Goal: Task Accomplishment & Management: Use online tool/utility

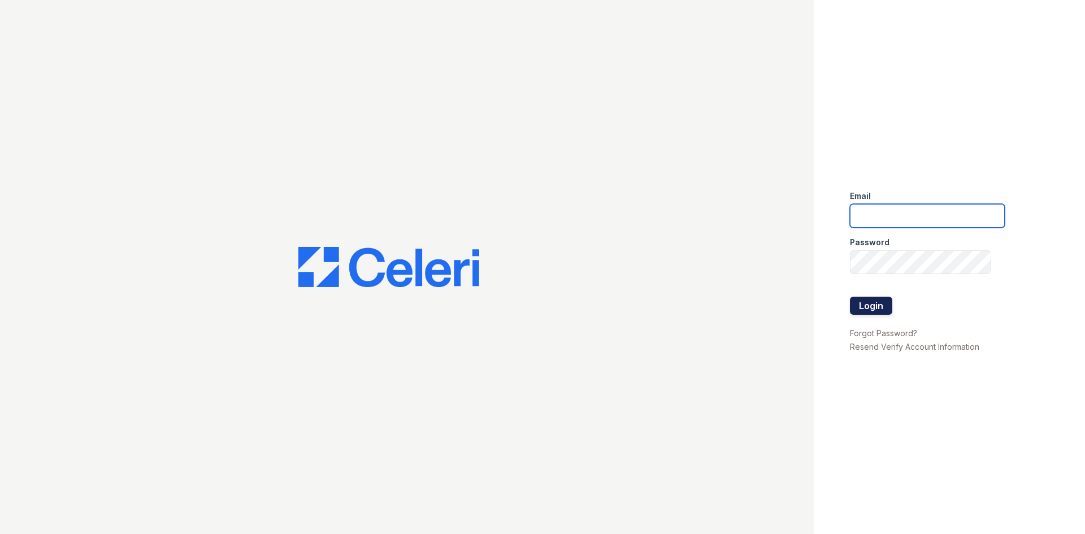
type input "renewtowncenter@trinity-pm.com"
click at [876, 305] on button "Login" at bounding box center [871, 306] width 42 height 18
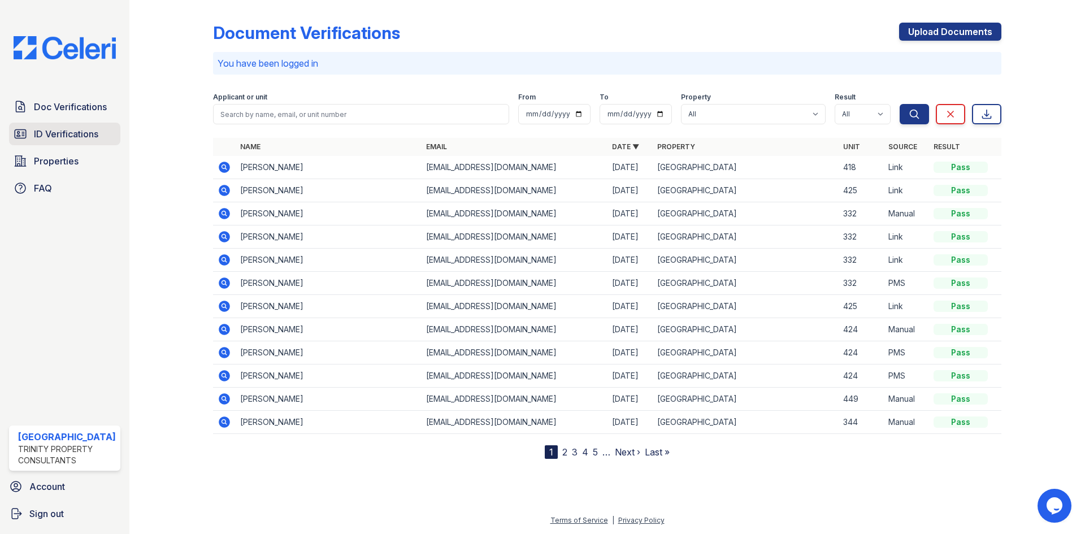
click at [76, 129] on span "ID Verifications" at bounding box center [66, 134] width 64 height 14
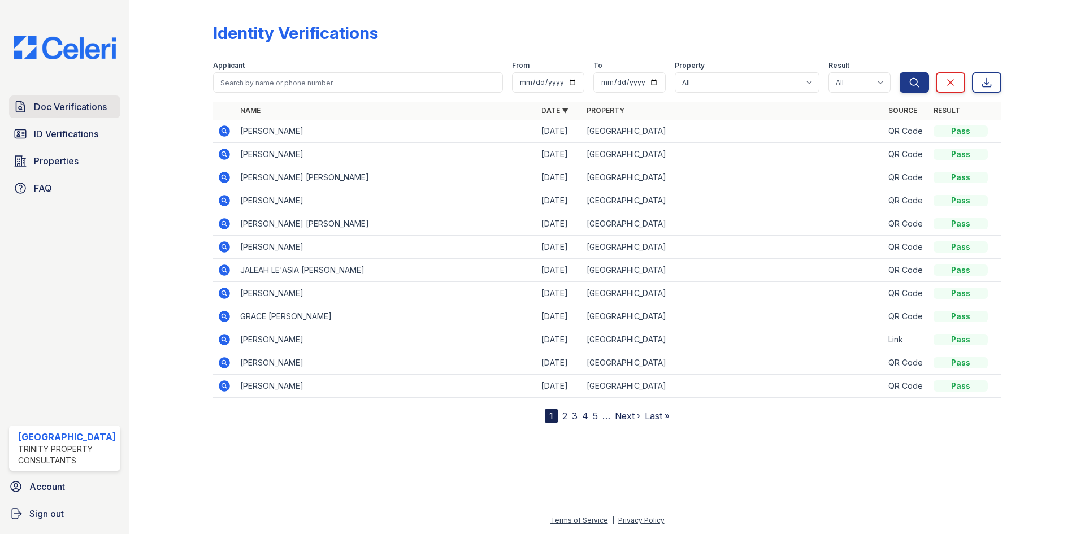
click at [82, 111] on span "Doc Verifications" at bounding box center [70, 107] width 73 height 14
click at [68, 158] on span "Properties" at bounding box center [56, 161] width 45 height 14
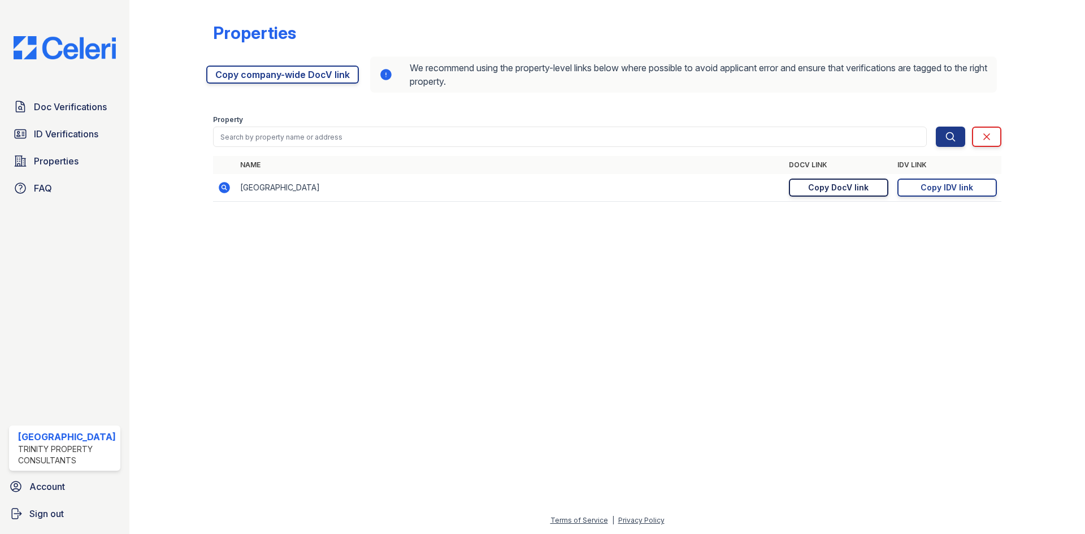
click at [837, 187] on div "Copy DocV link" at bounding box center [838, 187] width 60 height 11
click at [89, 110] on span "Doc Verifications" at bounding box center [70, 107] width 73 height 14
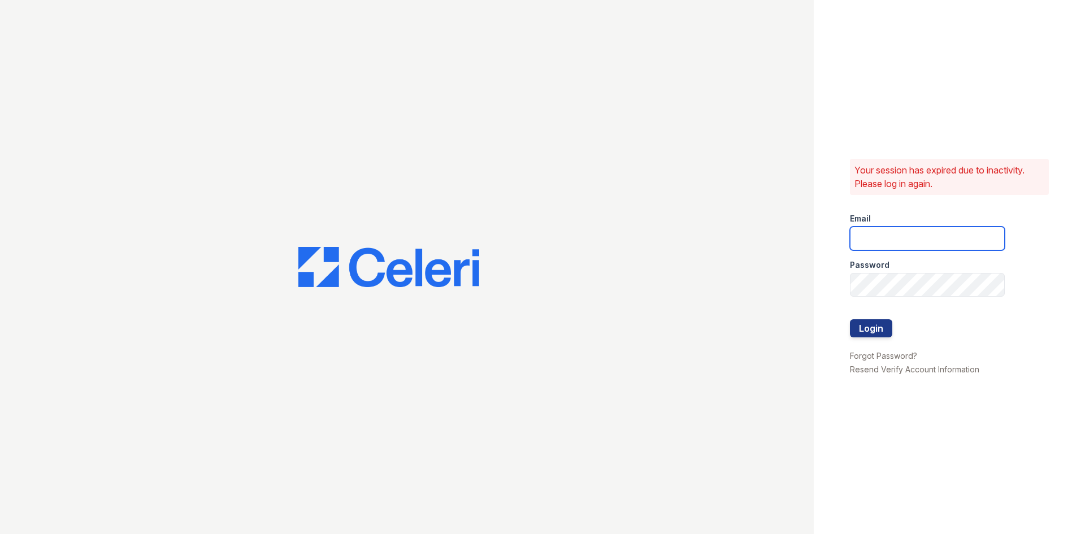
type input "[EMAIL_ADDRESS][DOMAIN_NAME]"
click at [875, 327] on button "Login" at bounding box center [871, 328] width 42 height 18
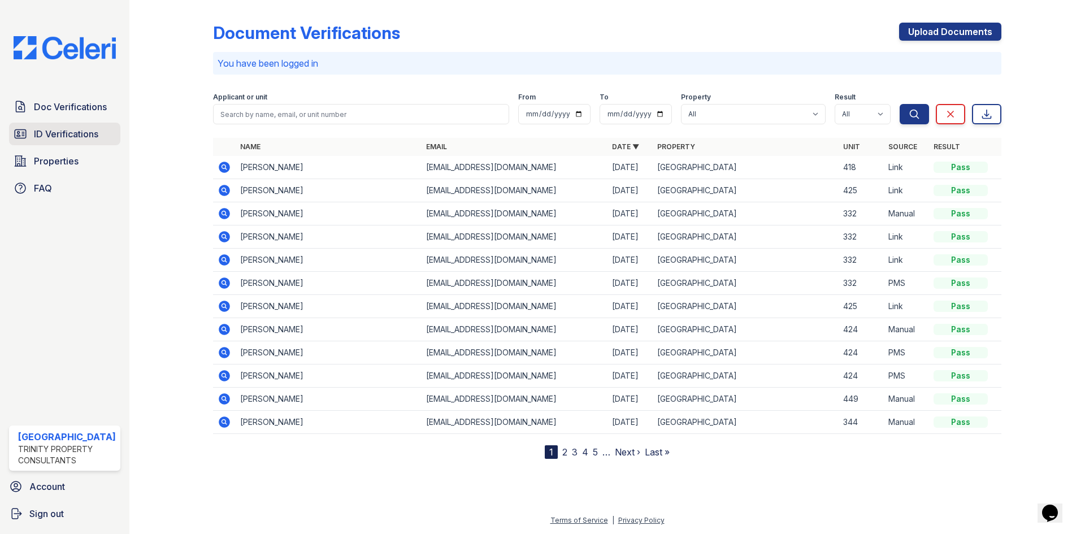
click at [93, 137] on span "ID Verifications" at bounding box center [66, 134] width 64 height 14
